Goal: Task Accomplishment & Management: Complete application form

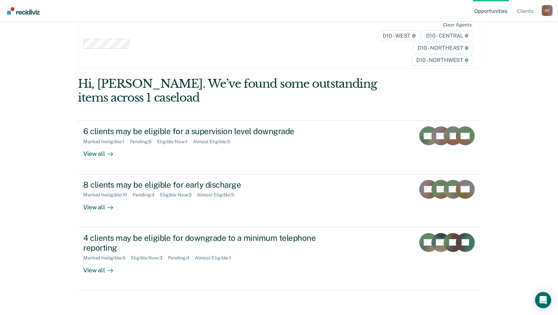
scroll to position [15, 0]
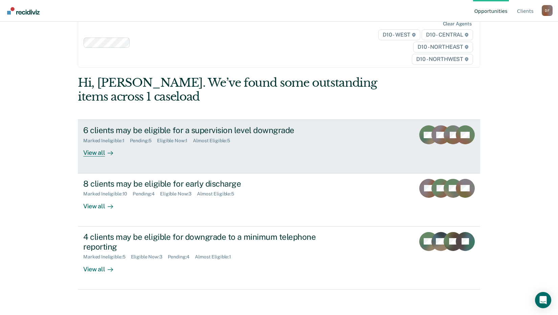
click at [92, 154] on div "View all" at bounding box center [102, 150] width 38 height 13
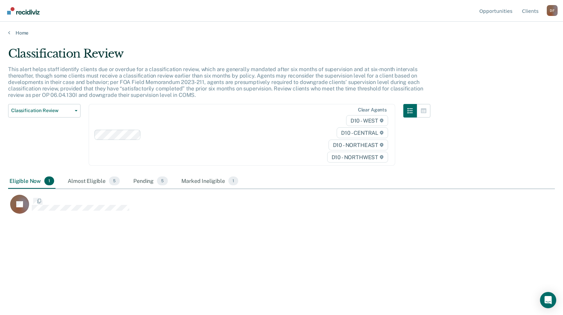
scroll to position [212, 542]
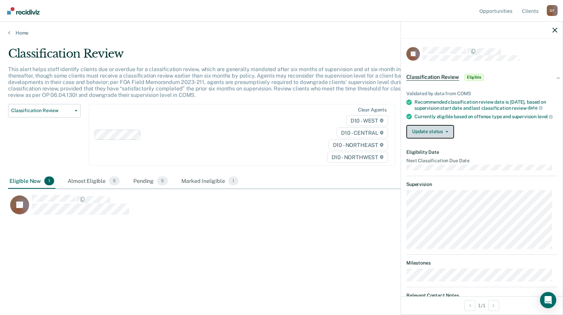
click at [447, 132] on button "Update status" at bounding box center [431, 132] width 48 height 14
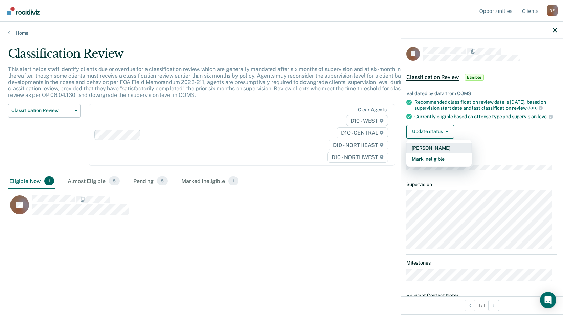
click at [436, 151] on button "[PERSON_NAME]" at bounding box center [439, 148] width 65 height 11
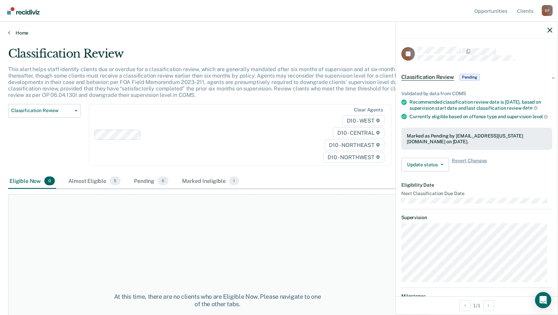
click at [22, 32] on link "Home" at bounding box center [279, 33] width 542 height 6
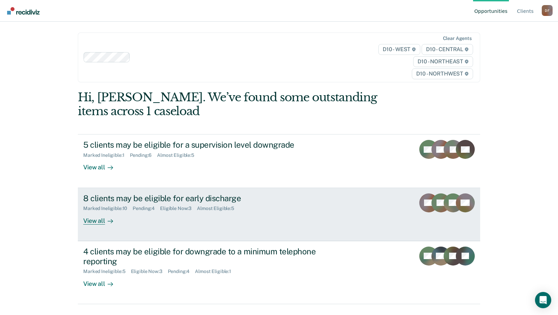
click at [95, 219] on div "View all" at bounding box center [102, 217] width 38 height 13
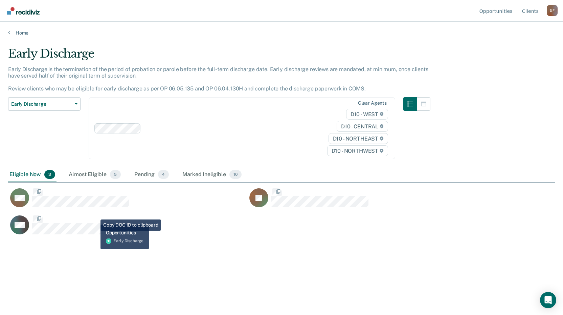
scroll to position [212, 542]
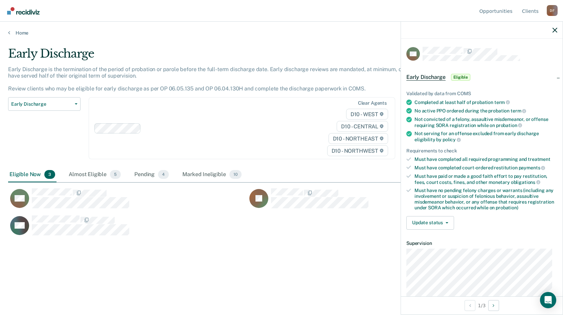
click at [464, 76] on span "Eligible" at bounding box center [460, 77] width 19 height 7
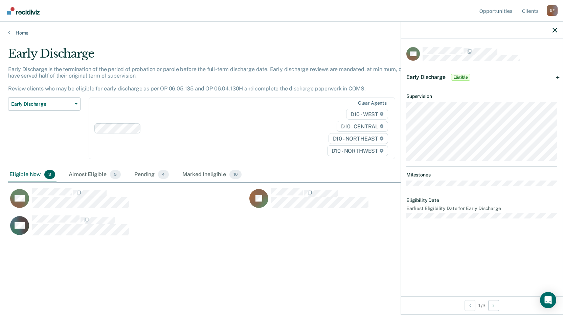
click at [455, 75] on span "Eligible" at bounding box center [460, 77] width 19 height 7
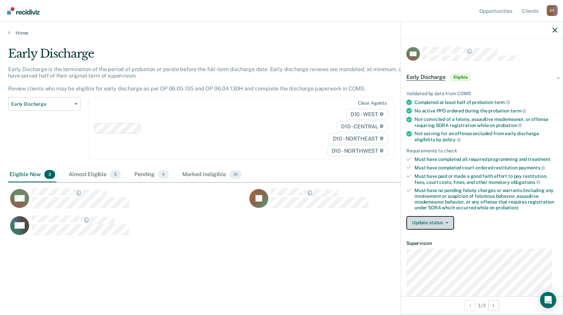
click at [434, 223] on button "Update status" at bounding box center [431, 223] width 48 height 14
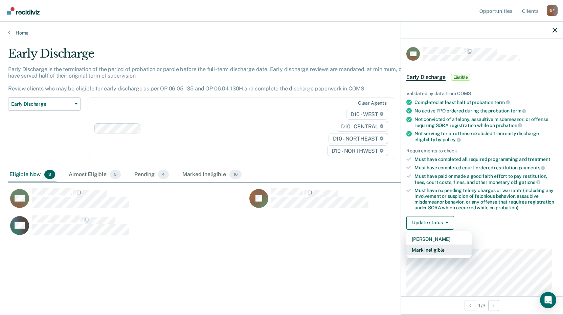
click at [429, 251] on button "Mark Ineligible" at bounding box center [439, 249] width 65 height 11
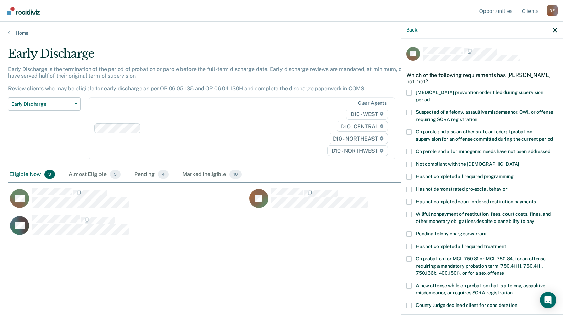
click at [410, 314] on span at bounding box center [409, 317] width 5 height 5
click at [482, 314] on input "Other: please specify a reason" at bounding box center [482, 315] width 0 height 0
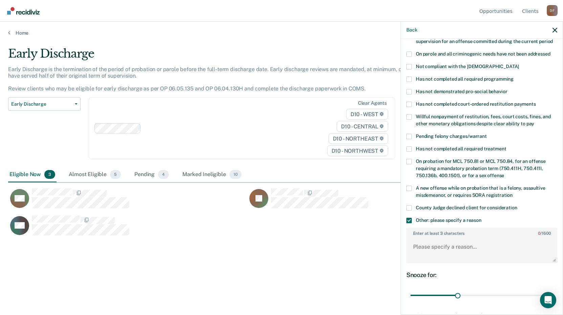
scroll to position [99, 0]
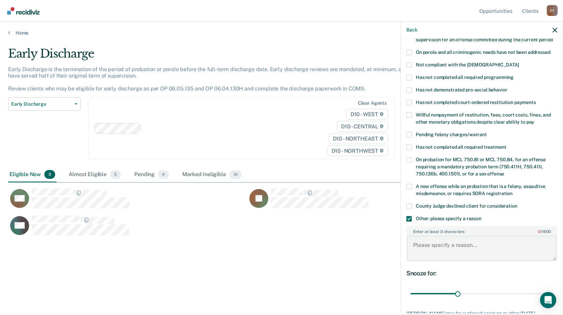
click at [435, 236] on textarea "Enter at least 3 characters 0 / 1600" at bounding box center [482, 248] width 150 height 25
type textarea "not eligible due to recent violation"
drag, startPoint x: 457, startPoint y: 286, endPoint x: 616, endPoint y: 278, distance: 159.0
type input "90"
click at [553, 288] on input "range" at bounding box center [482, 294] width 143 height 12
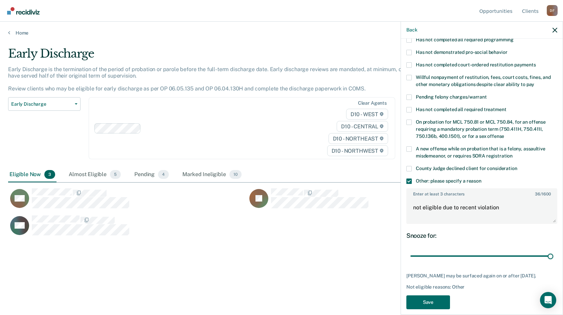
scroll to position [137, 0]
click at [427, 296] on button "Save" at bounding box center [429, 302] width 44 height 14
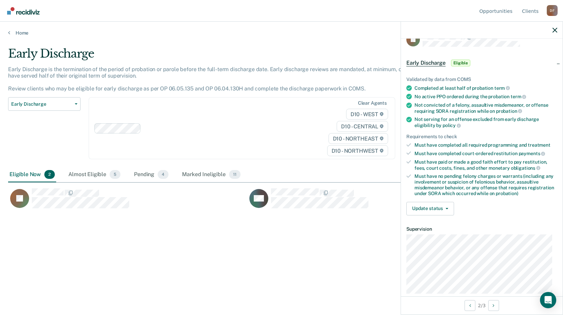
scroll to position [0, 0]
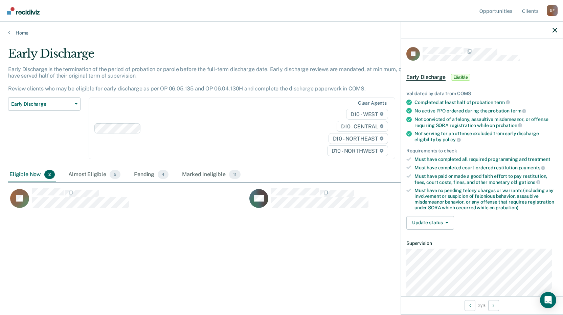
click at [454, 77] on span "Eligible" at bounding box center [460, 77] width 19 height 7
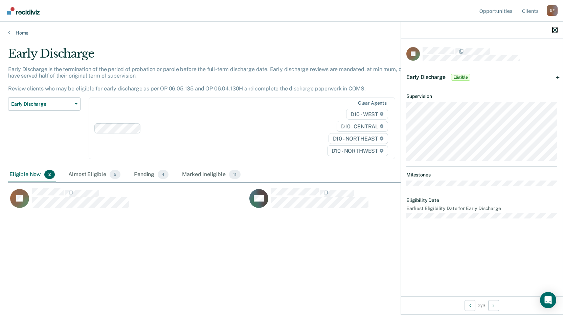
click at [554, 31] on icon "button" at bounding box center [555, 30] width 5 height 5
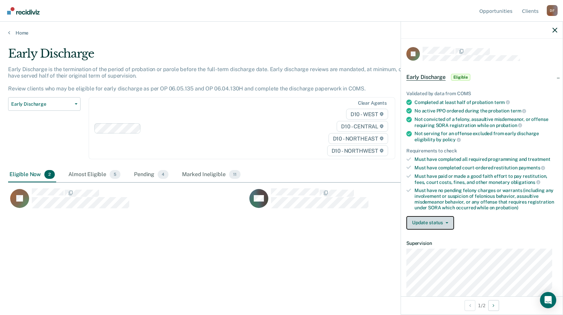
click at [443, 222] on span "button" at bounding box center [445, 222] width 5 height 1
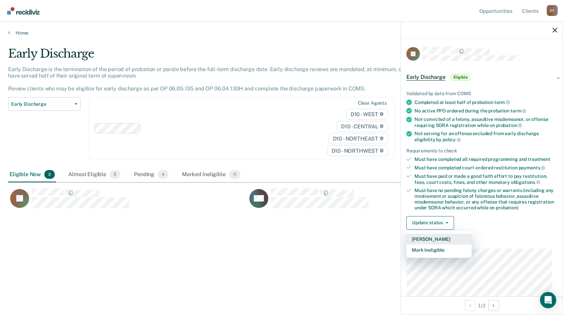
click at [429, 238] on button "[PERSON_NAME]" at bounding box center [439, 239] width 65 height 11
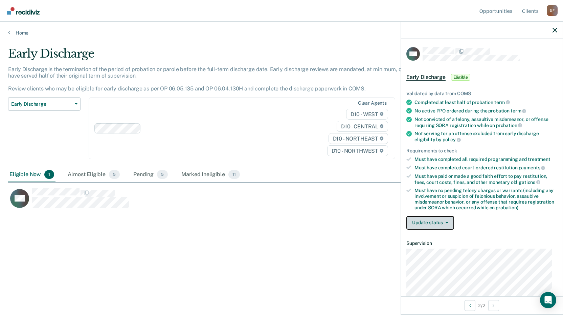
click at [439, 221] on button "Update status" at bounding box center [431, 223] width 48 height 14
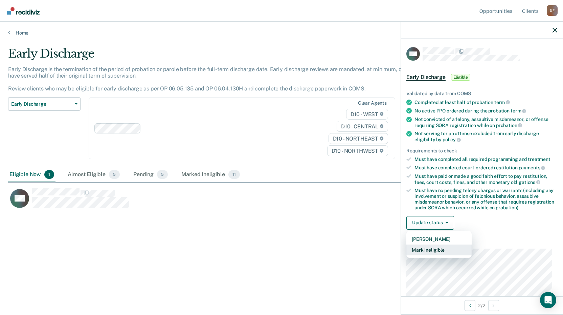
click at [428, 246] on button "Mark Ineligible" at bounding box center [439, 249] width 65 height 11
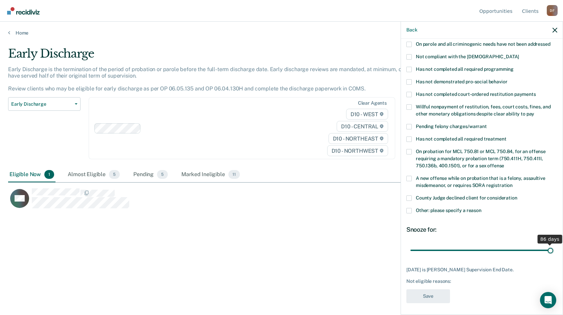
scroll to position [102, 0]
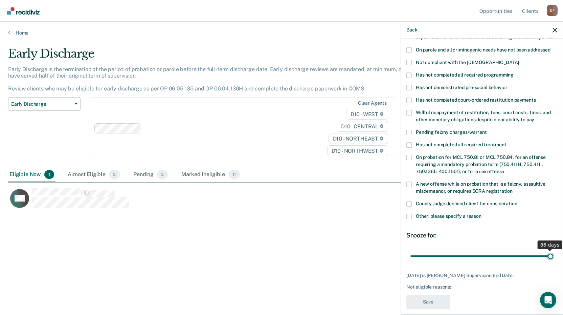
drag, startPoint x: 459, startPoint y: 243, endPoint x: 556, endPoint y: 255, distance: 96.8
type input "86"
click at [553, 255] on input "range" at bounding box center [482, 256] width 143 height 12
click at [411, 214] on span at bounding box center [409, 216] width 5 height 5
click at [482, 214] on input "Other: please specify a reason" at bounding box center [482, 214] width 0 height 0
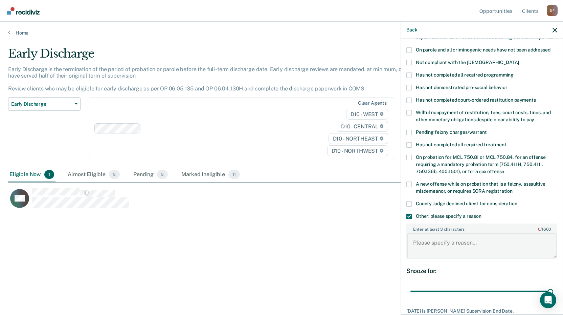
click at [427, 237] on textarea "Enter at least 3 characters 0 / 1600" at bounding box center [482, 245] width 150 height 25
type textarea "she has not completed 1 year of probation"
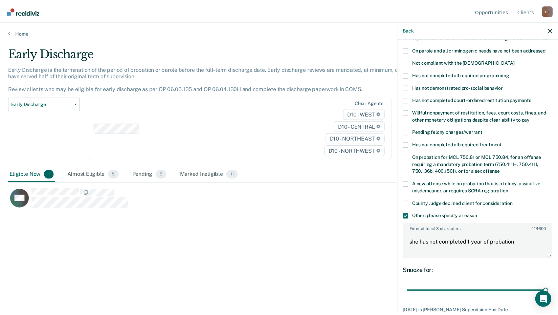
scroll to position [137, 0]
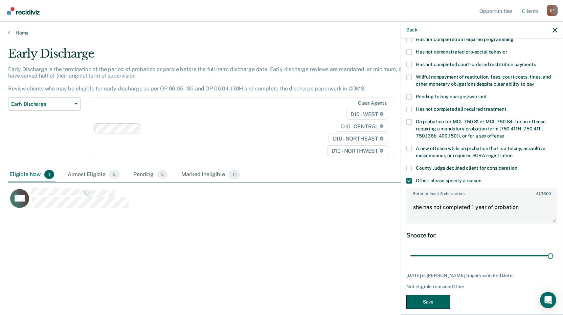
click at [437, 295] on button "Save" at bounding box center [429, 302] width 44 height 14
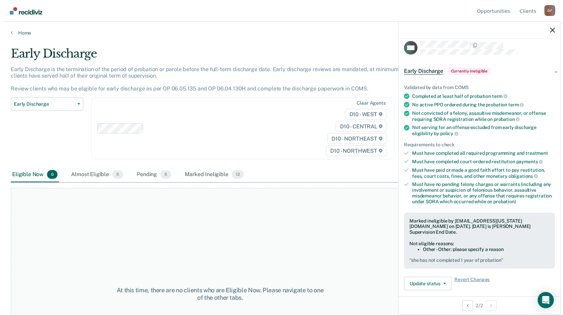
scroll to position [0, 0]
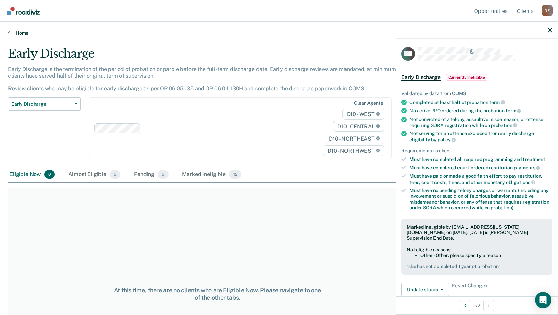
click at [8, 32] on icon at bounding box center [9, 32] width 2 height 5
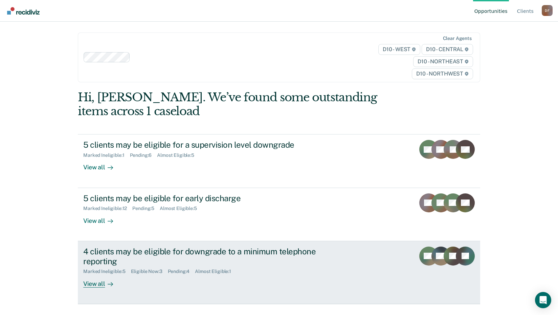
click at [91, 283] on div "View all" at bounding box center [102, 280] width 38 height 13
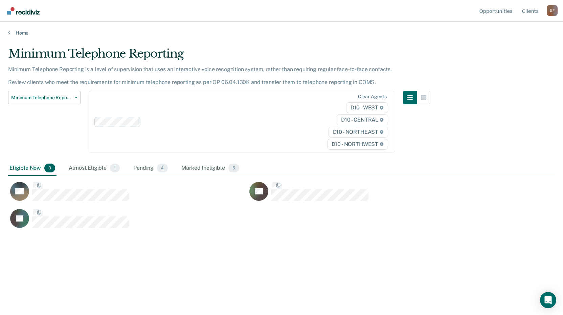
scroll to position [212, 542]
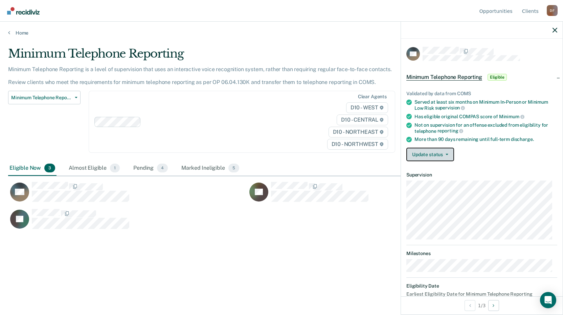
click at [439, 154] on button "Update status" at bounding box center [431, 155] width 48 height 14
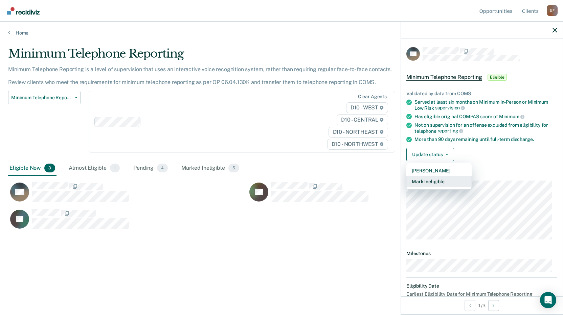
click at [430, 178] on button "Mark Ineligible" at bounding box center [439, 181] width 65 height 11
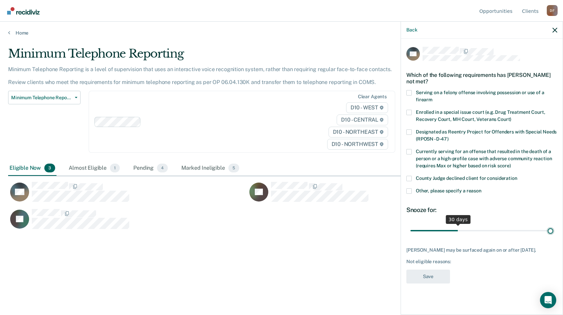
type input "90"
click at [552, 231] on input "range" at bounding box center [482, 230] width 143 height 12
click at [412, 191] on label "Other, please specify a reason" at bounding box center [482, 191] width 151 height 7
click at [482, 188] on input "Other, please specify a reason" at bounding box center [482, 188] width 0 height 0
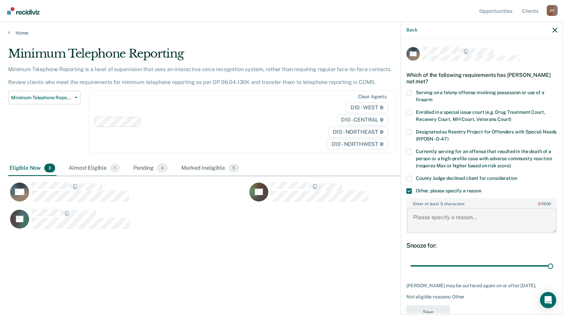
click at [425, 220] on textarea "Enter at least 3 characters 0 / 1600" at bounding box center [482, 220] width 150 height 25
type textarea "o"
type textarea "violations"
click at [435, 307] on button "Save" at bounding box center [429, 312] width 44 height 14
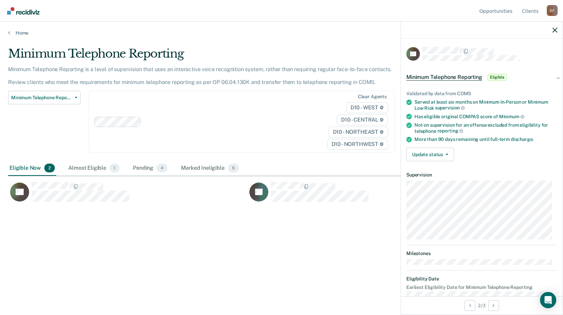
click at [498, 75] on span "Eligible" at bounding box center [497, 77] width 19 height 7
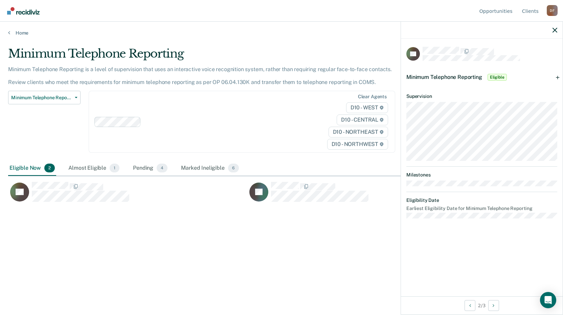
click at [495, 75] on span "Eligible" at bounding box center [497, 77] width 19 height 7
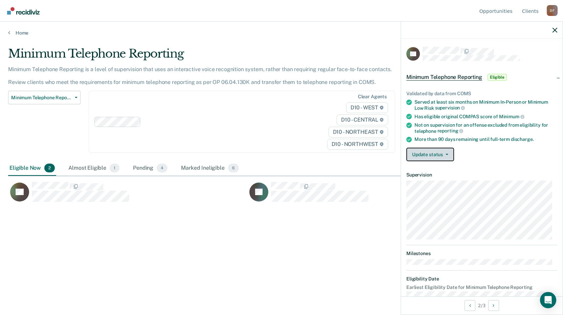
click at [428, 153] on button "Update status" at bounding box center [431, 155] width 48 height 14
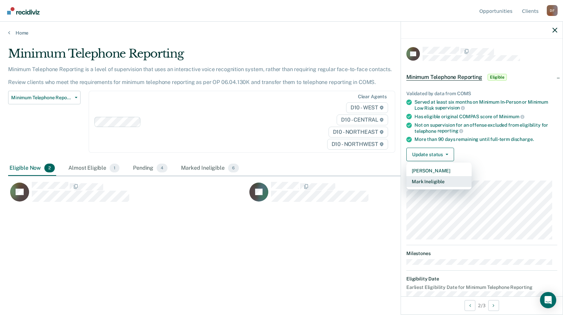
click at [427, 181] on button "Mark Ineligible" at bounding box center [439, 181] width 65 height 11
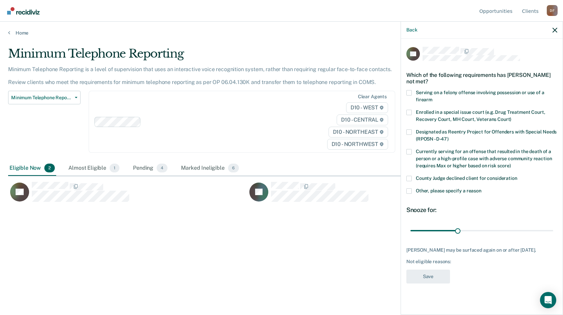
click at [408, 95] on span at bounding box center [409, 92] width 5 height 5
click at [433, 97] on input "Serving on a felony offense involving possession or use of a firearm" at bounding box center [433, 97] width 0 height 0
type input "89"
click at [549, 228] on input "range" at bounding box center [482, 230] width 143 height 12
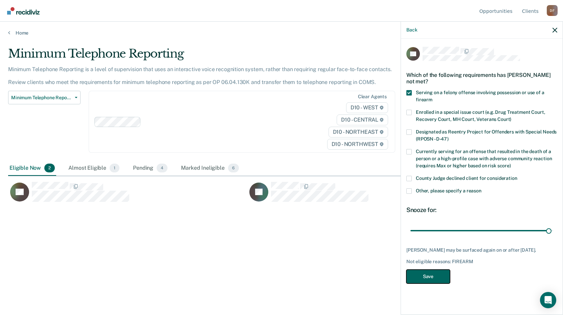
click at [433, 272] on button "Save" at bounding box center [429, 276] width 44 height 14
